Goal: Information Seeking & Learning: Learn about a topic

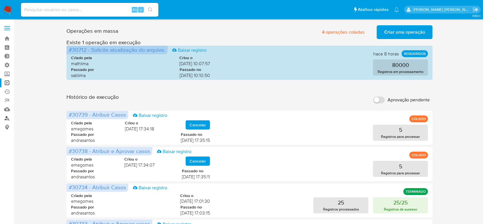
click at [7, 118] on link "Localizador de pessoas" at bounding box center [34, 117] width 68 height 9
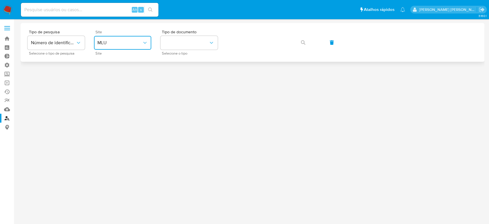
click at [146, 45] on icon "site_id" at bounding box center [145, 43] width 6 height 6
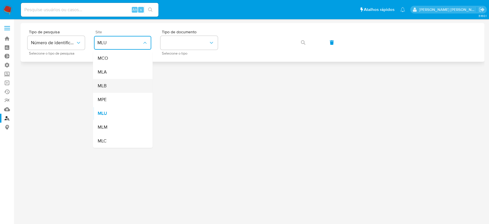
click at [125, 88] on div "MLB" at bounding box center [120, 86] width 47 height 14
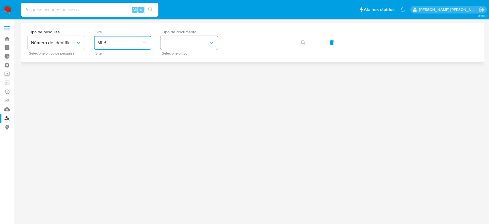
click at [194, 45] on button "identificationType" at bounding box center [188, 43] width 57 height 14
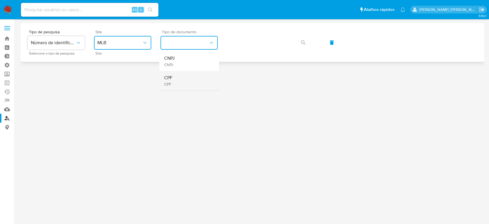
click at [174, 77] on div "CPF CPF" at bounding box center [187, 80] width 47 height 19
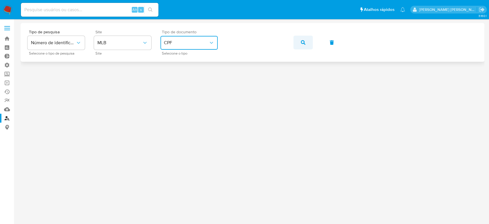
click at [305, 45] on span "button" at bounding box center [303, 42] width 5 height 13
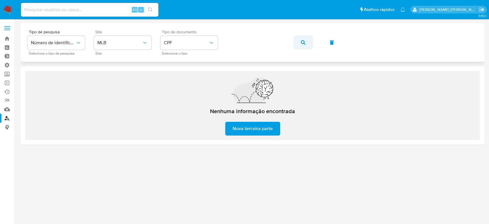
click at [304, 43] on icon "button" at bounding box center [303, 42] width 5 height 5
click at [201, 42] on span "CPF" at bounding box center [186, 43] width 45 height 6
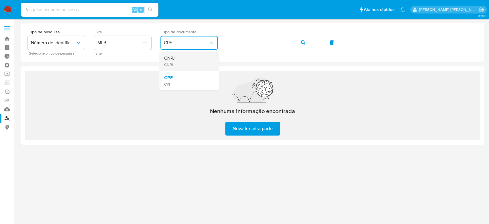
click at [183, 61] on div "CNPJ CNPJ" at bounding box center [187, 60] width 47 height 19
click at [330, 44] on icon "button" at bounding box center [332, 42] width 4 height 5
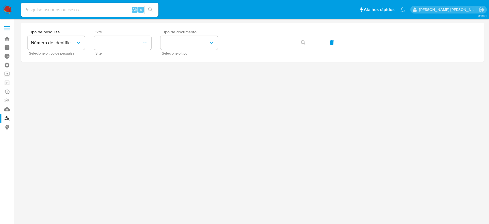
click at [80, 11] on input at bounding box center [90, 9] width 138 height 7
paste input "JKFDvDHvyL4wmxdovk6yzla1"
type input "JKFDvDHvyL4wmxdovk6yzla1"
click at [154, 11] on button "search-icon" at bounding box center [150, 10] width 12 height 8
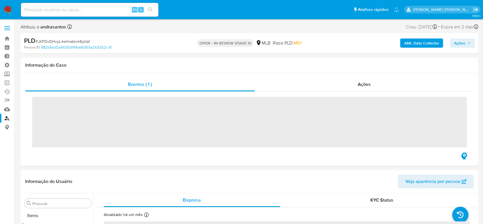
scroll to position [297, 0]
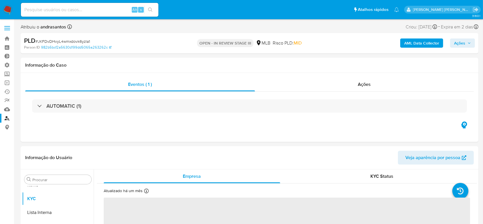
select select "10"
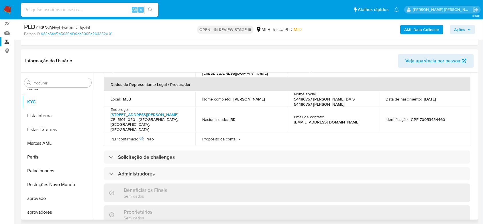
scroll to position [170, 0]
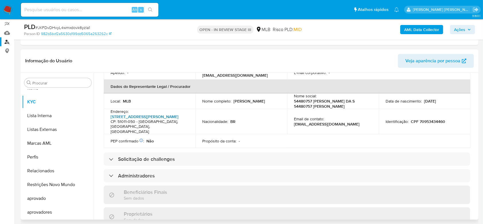
click at [145, 113] on link "Avenida Engenheiro Domingos Ferreira 1222, Pina" at bounding box center [145, 116] width 68 height 6
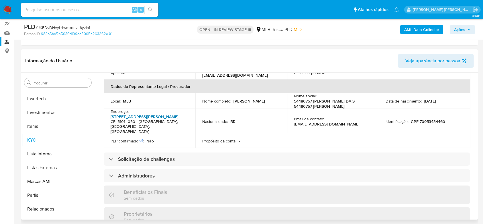
scroll to position [208, 0]
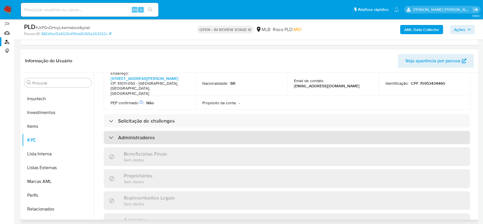
click at [114, 134] on div "Administradores" at bounding box center [132, 137] width 46 height 6
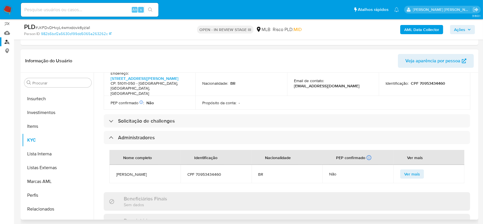
click at [211, 171] on span "CPF 70953434460" at bounding box center [215, 173] width 57 height 5
copy span "70953434460"
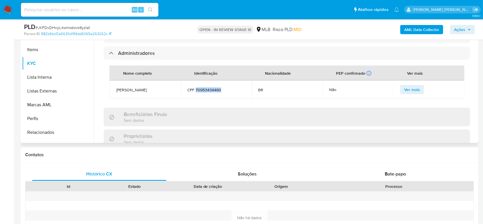
scroll to position [214, 0]
click at [211, 88] on span "CPF 70953434460" at bounding box center [215, 90] width 57 height 5
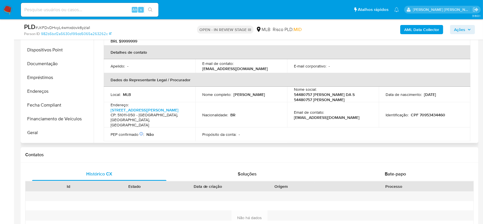
scroll to position [68, 0]
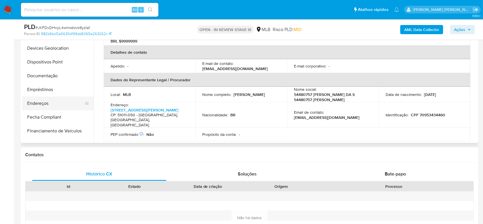
click at [47, 100] on button "Endereços" at bounding box center [55, 103] width 67 height 14
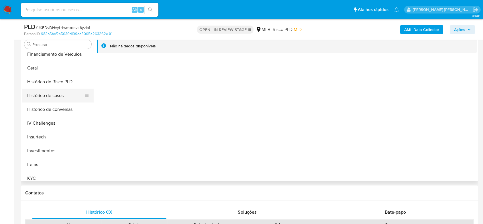
scroll to position [221, 0]
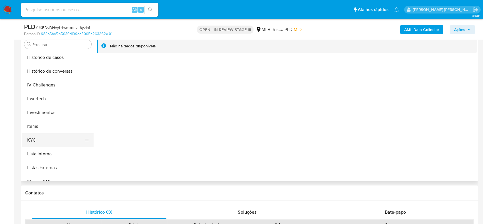
click at [43, 138] on button "KYC" at bounding box center [55, 140] width 67 height 14
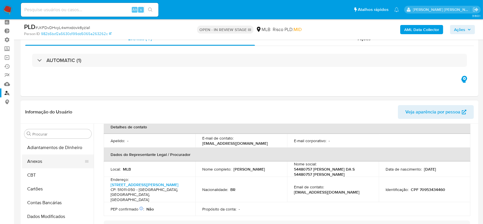
scroll to position [0, 0]
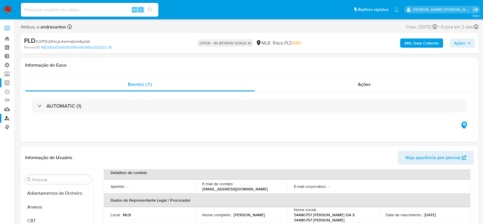
click at [7, 82] on link "Operações em massa" at bounding box center [34, 82] width 68 height 9
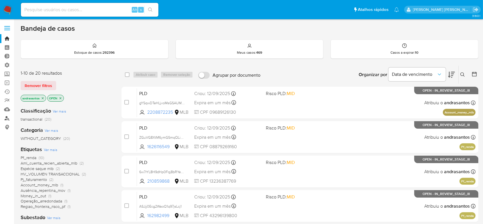
click at [7, 118] on link "Localizador de pessoas" at bounding box center [34, 117] width 68 height 9
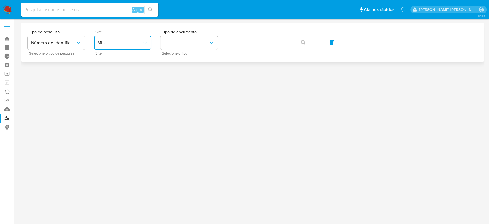
click at [145, 42] on icon "site_id" at bounding box center [145, 43] width 6 height 6
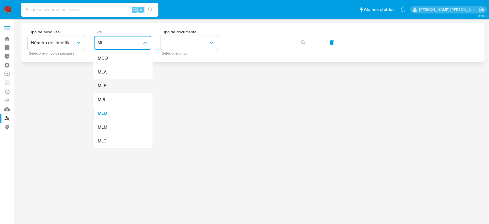
click at [115, 86] on div "MLB" at bounding box center [120, 86] width 47 height 14
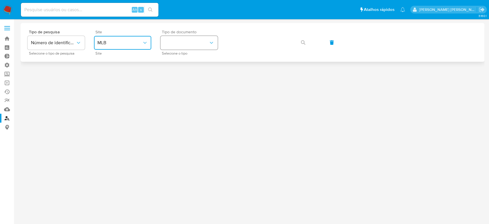
click at [192, 44] on button "identificationType" at bounding box center [188, 43] width 57 height 14
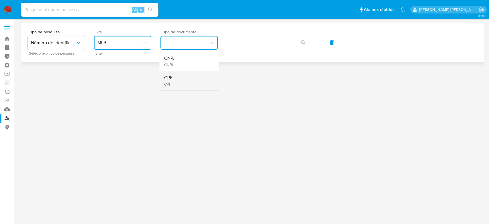
click at [175, 79] on div "CPF CPF" at bounding box center [187, 80] width 47 height 19
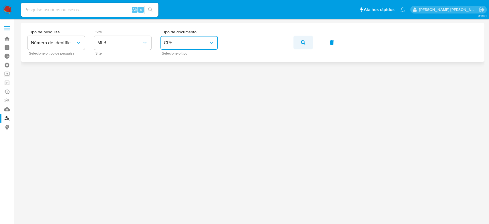
click at [303, 43] on icon "button" at bounding box center [303, 42] width 5 height 5
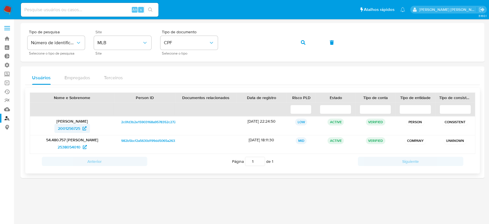
click at [77, 128] on span "2001256725" at bounding box center [69, 128] width 22 height 9
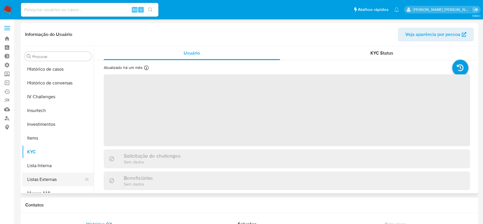
select select "10"
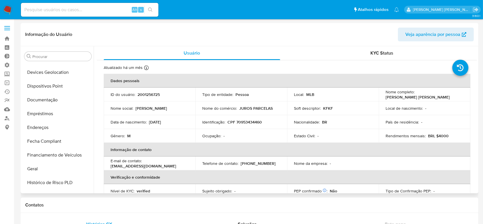
scroll to position [68, 0]
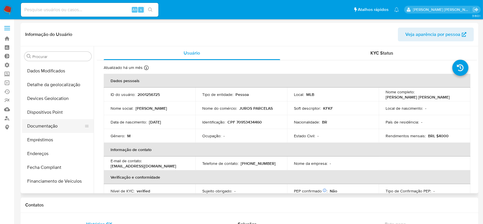
click at [54, 128] on button "Documentação" at bounding box center [55, 126] width 67 height 14
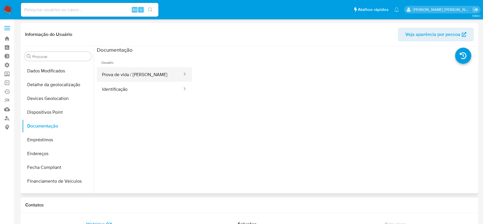
click at [119, 70] on button "Prova de vida / [PERSON_NAME]" at bounding box center [140, 74] width 86 height 15
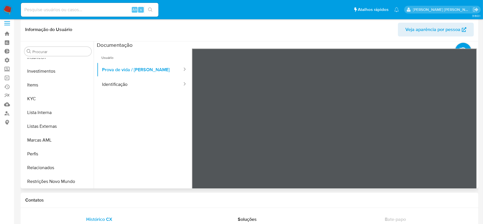
scroll to position [259, 0]
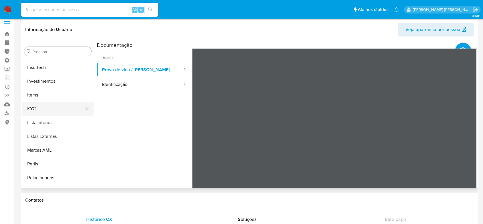
click at [41, 109] on button "KYC" at bounding box center [55, 109] width 67 height 14
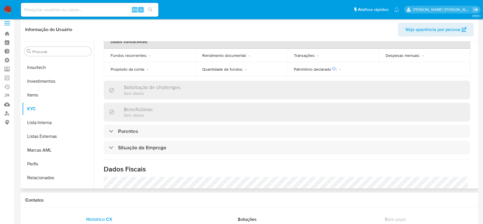
scroll to position [249, 0]
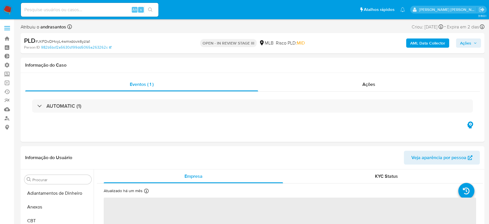
select select "10"
